Goal: Information Seeking & Learning: Learn about a topic

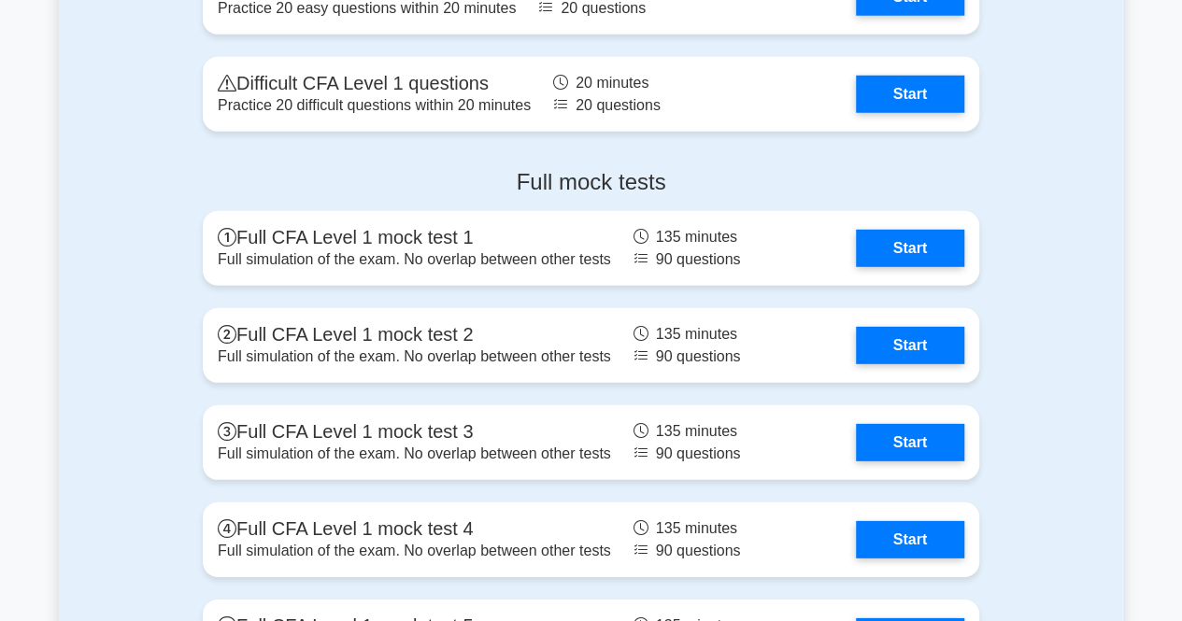
scroll to position [2554, 0]
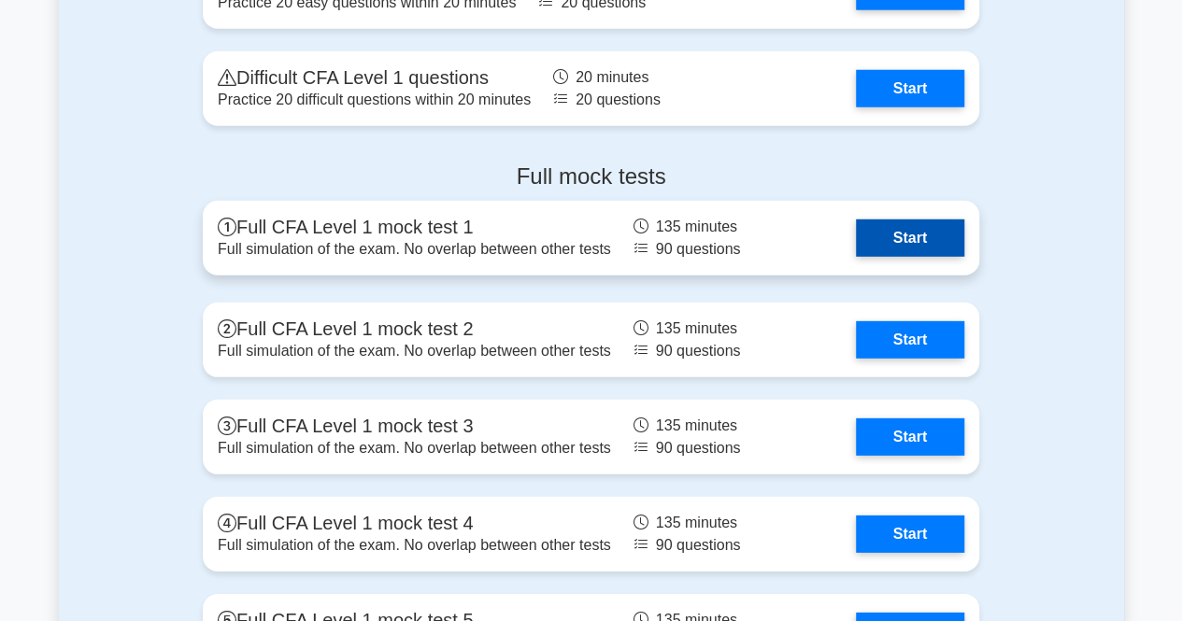
click at [856, 220] on link "Start" at bounding box center [910, 238] width 108 height 37
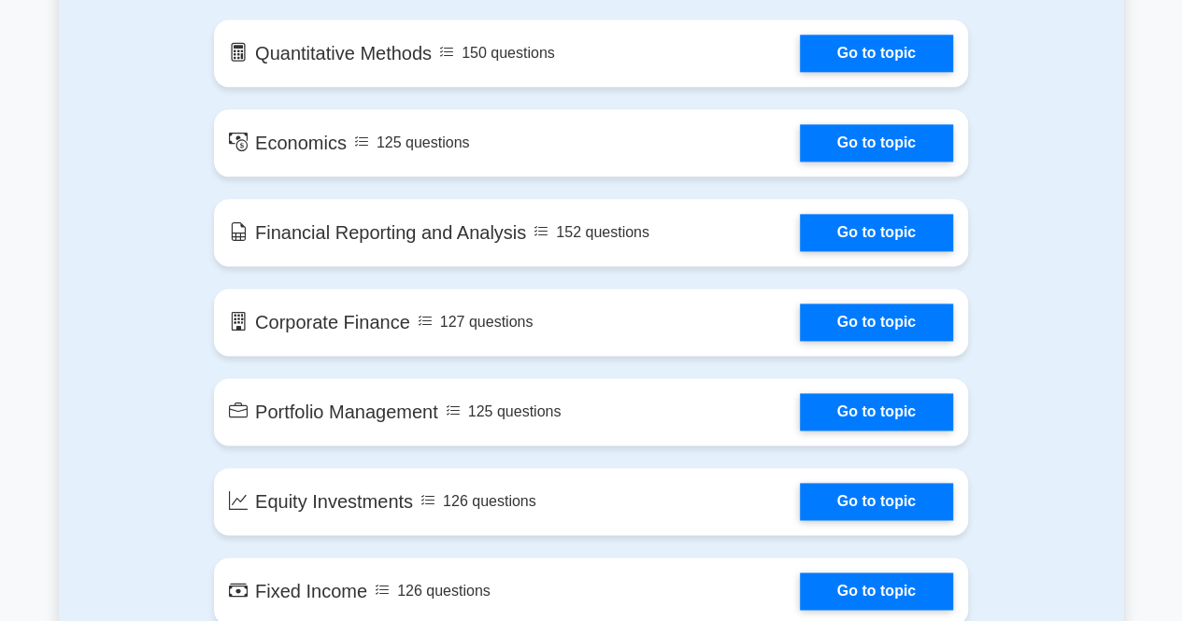
scroll to position [1101, 0]
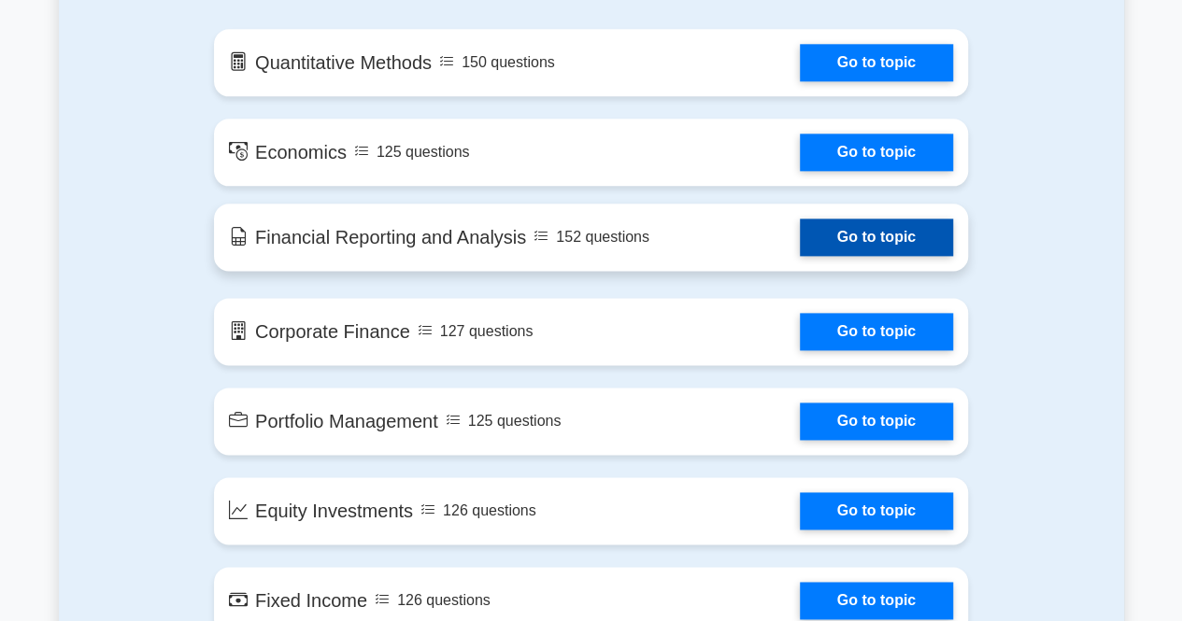
click at [838, 247] on link "Go to topic" at bounding box center [876, 237] width 153 height 37
click at [811, 241] on link "Go to topic" at bounding box center [876, 237] width 153 height 37
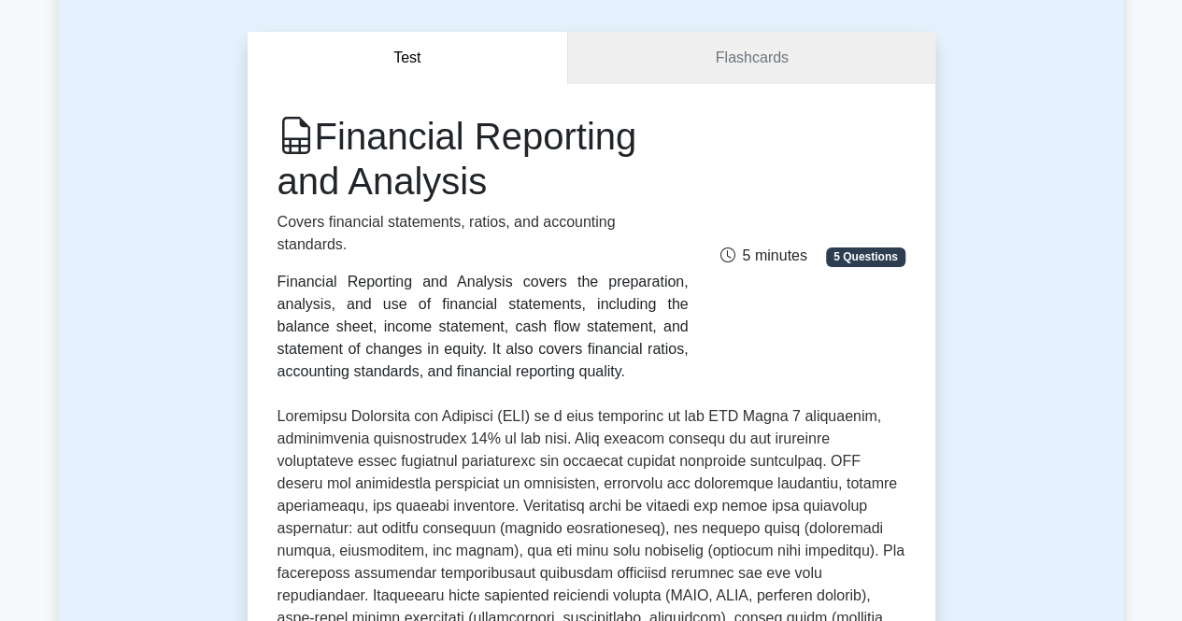
scroll to position [143, 0]
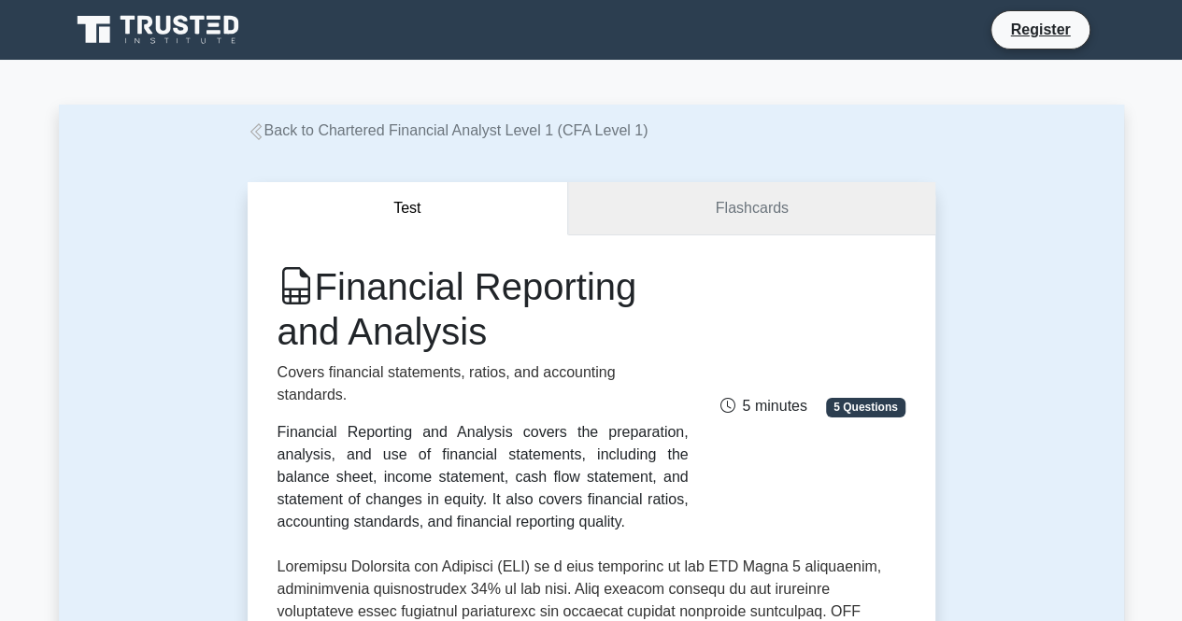
click at [777, 212] on link "Flashcards" at bounding box center [751, 208] width 366 height 53
